Goal: Task Accomplishment & Management: Manage account settings

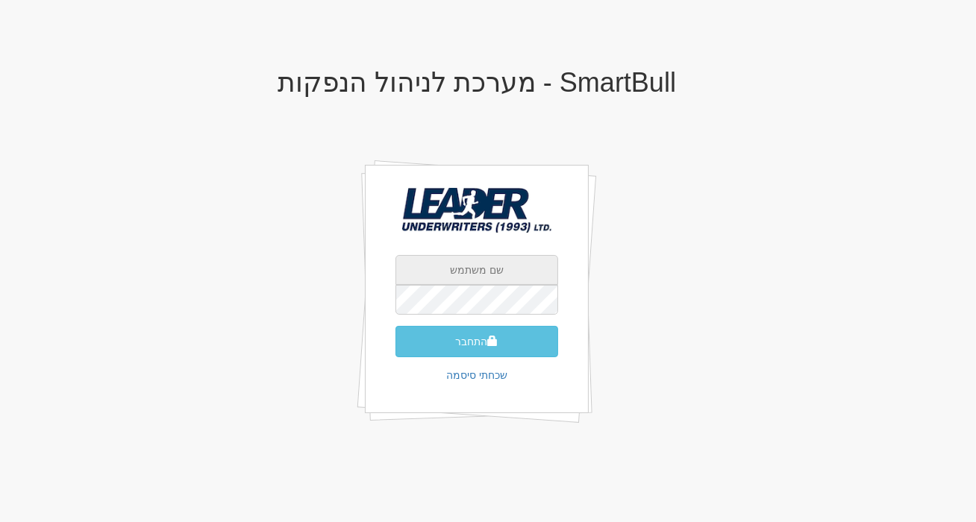
click at [480, 276] on input "text" at bounding box center [476, 270] width 163 height 30
type input "[EMAIL_ADDRESS][DOMAIN_NAME]"
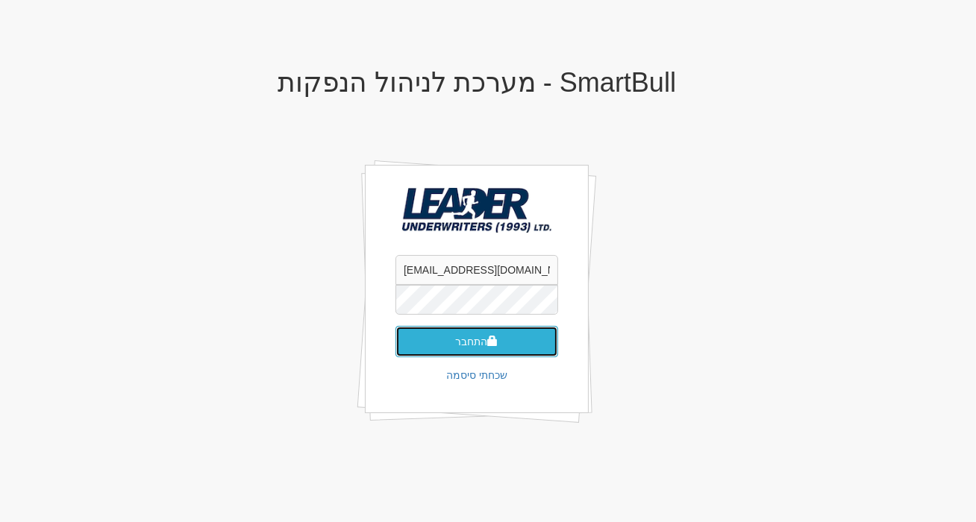
click at [463, 345] on button "התחבר" at bounding box center [476, 341] width 163 height 31
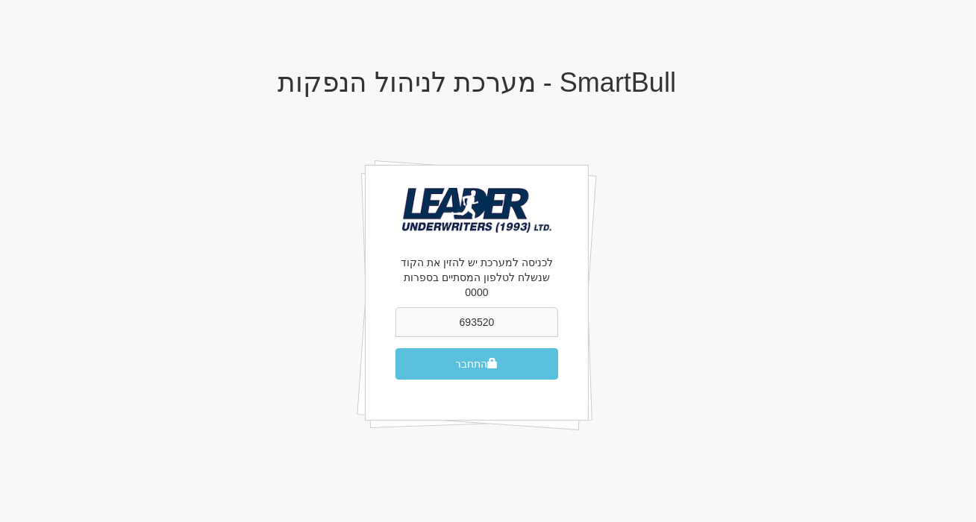
type input "693520"
click at [395, 348] on button "התחבר" at bounding box center [476, 363] width 163 height 31
click at [475, 356] on button "התחבר" at bounding box center [476, 363] width 163 height 31
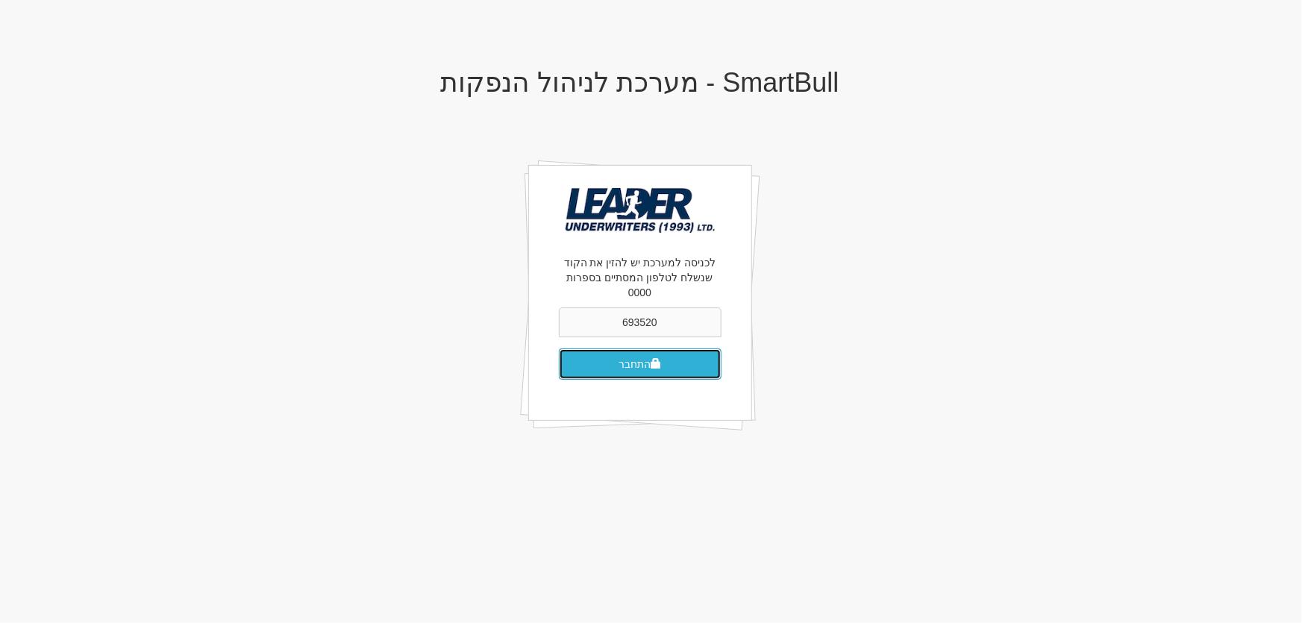
click at [615, 352] on button "התחבר" at bounding box center [640, 363] width 163 height 31
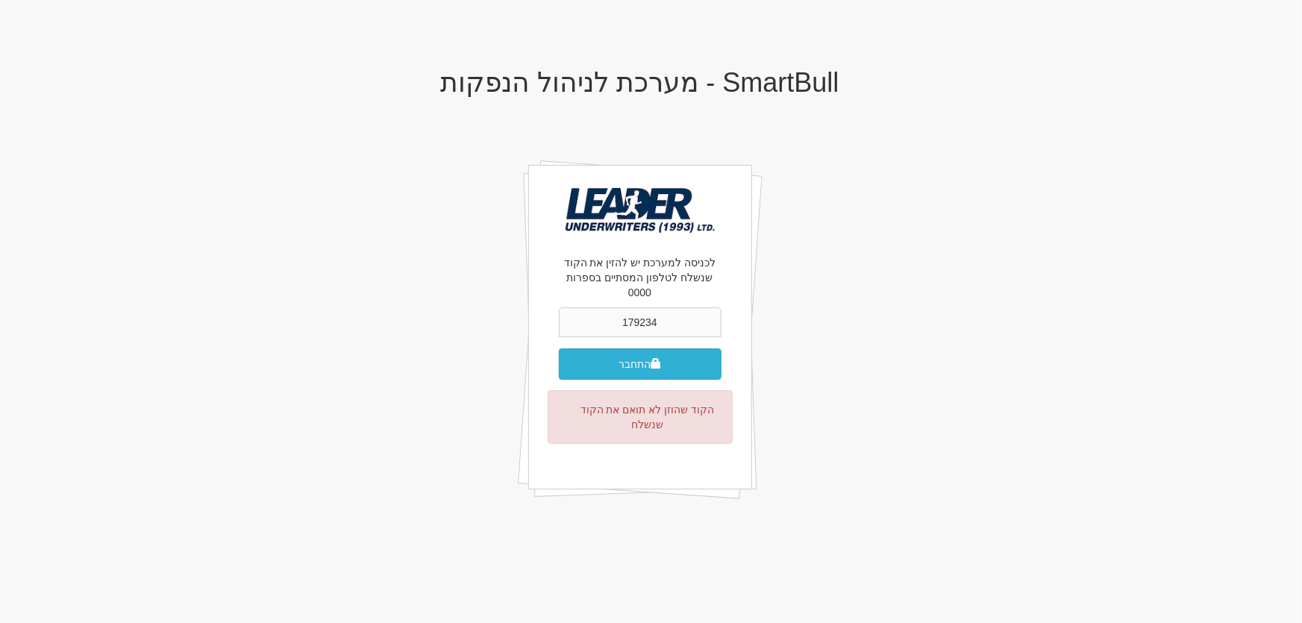
type input "179234"
click at [625, 348] on button "התחבר" at bounding box center [640, 363] width 163 height 31
